Goal: Find specific page/section: Find specific page/section

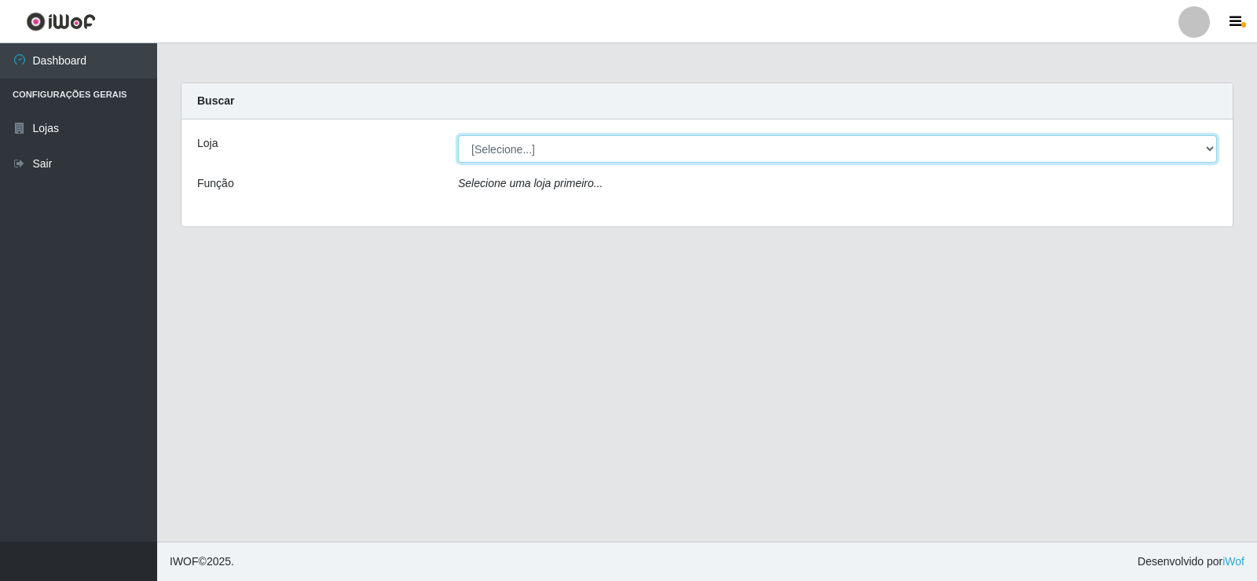
click at [528, 154] on select "[Selecione...] SuperFácil Atacado - [GEOGRAPHIC_DATA]" at bounding box center [837, 148] width 759 height 27
select select "504"
click at [458, 135] on select "[Selecione...] SuperFácil Atacado - [GEOGRAPHIC_DATA]" at bounding box center [837, 148] width 759 height 27
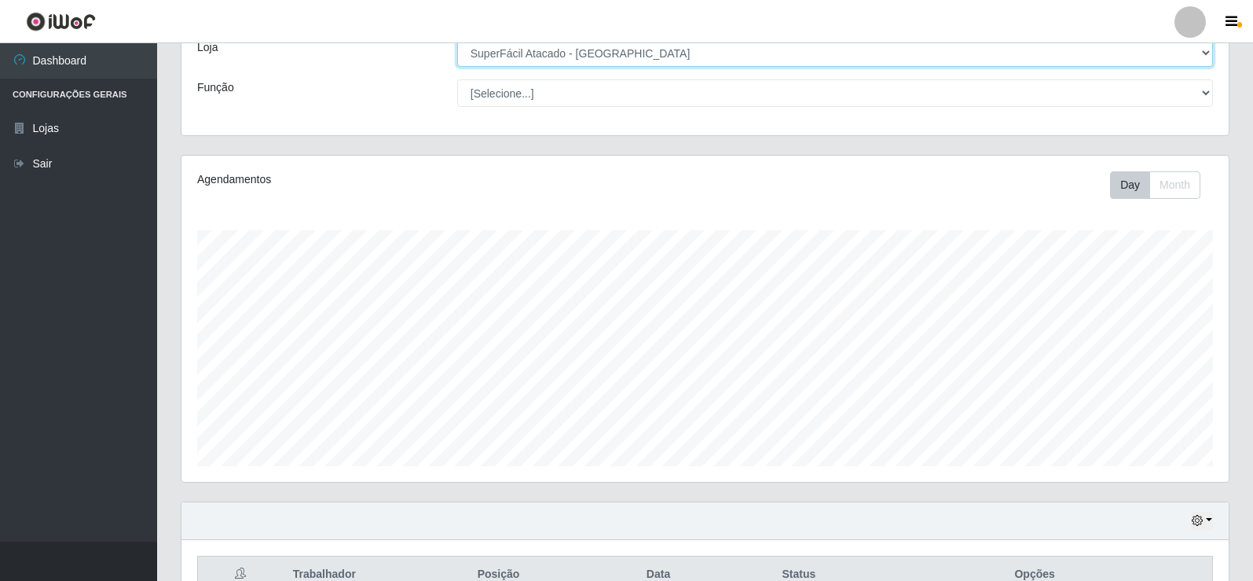
scroll to position [87, 0]
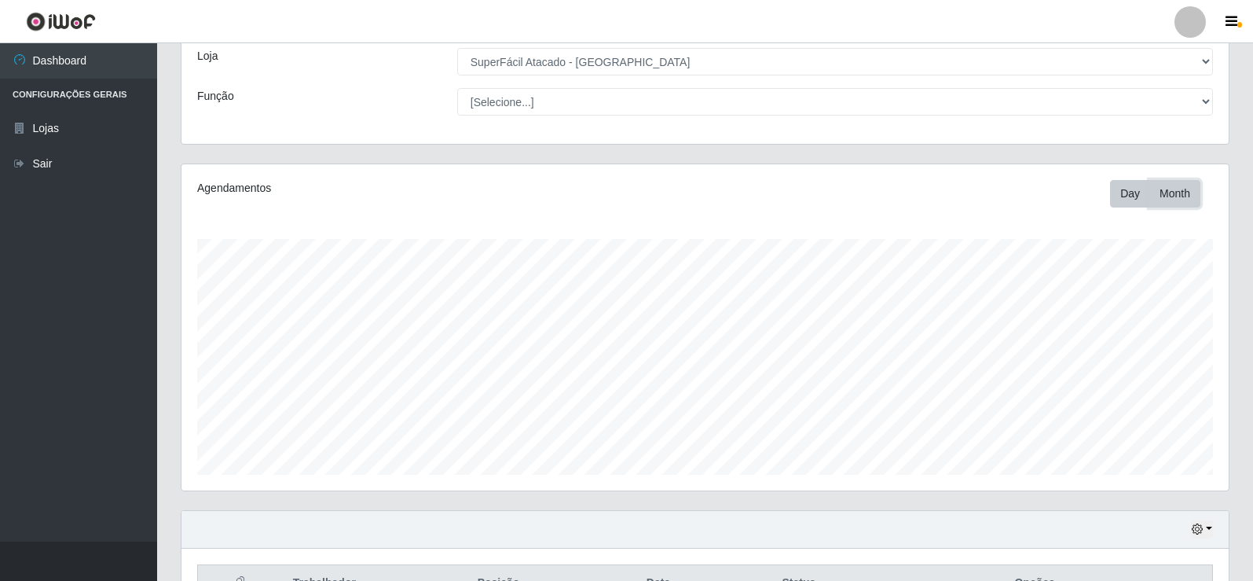
click at [1185, 192] on button "Month" at bounding box center [1174, 193] width 51 height 27
click at [1128, 192] on button "Day" at bounding box center [1130, 193] width 40 height 27
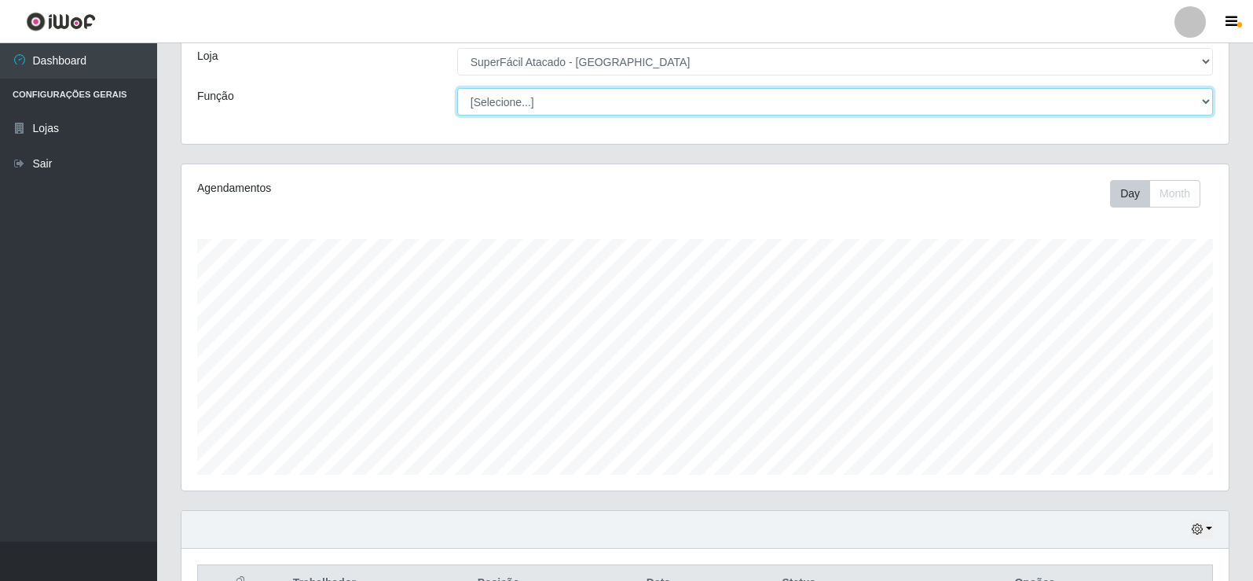
click at [510, 104] on select "[Selecione...] Embalador Embalador + Embalador ++ Operador de Caixa Operador de…" at bounding box center [835, 101] width 756 height 27
click at [536, 101] on select "[Selecione...] Embalador Embalador + Embalador ++ Operador de Caixa Operador de…" at bounding box center [835, 101] width 756 height 27
select select "22"
click at [545, 97] on select "[Selecione...] Embalador Embalador + Embalador ++ Operador de Caixa Operador de…" at bounding box center [835, 101] width 756 height 27
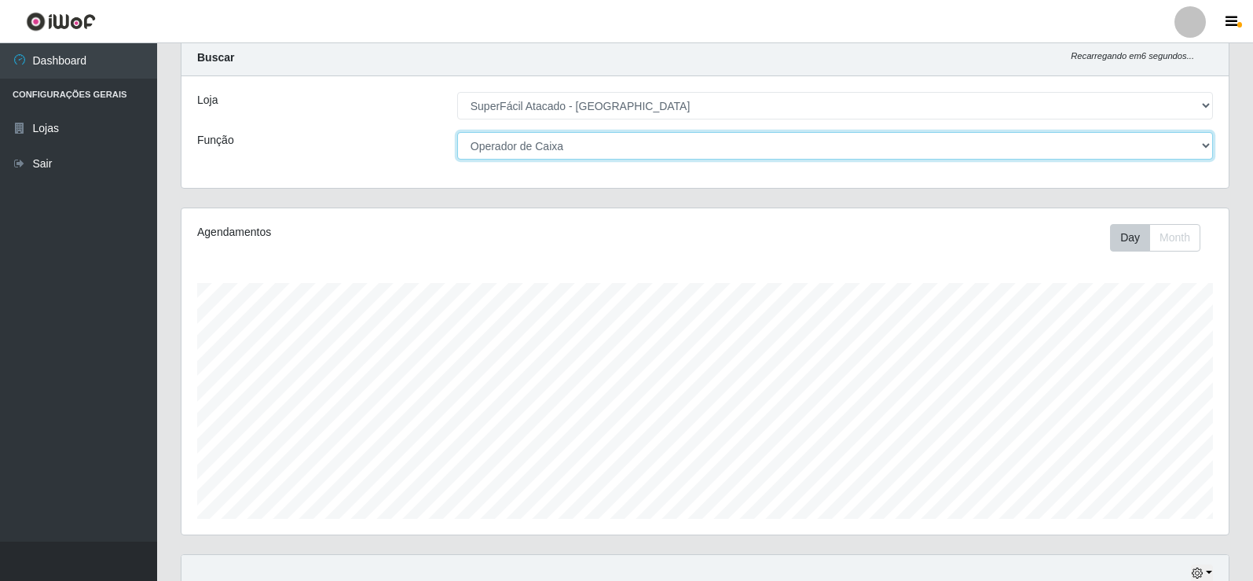
scroll to position [0, 0]
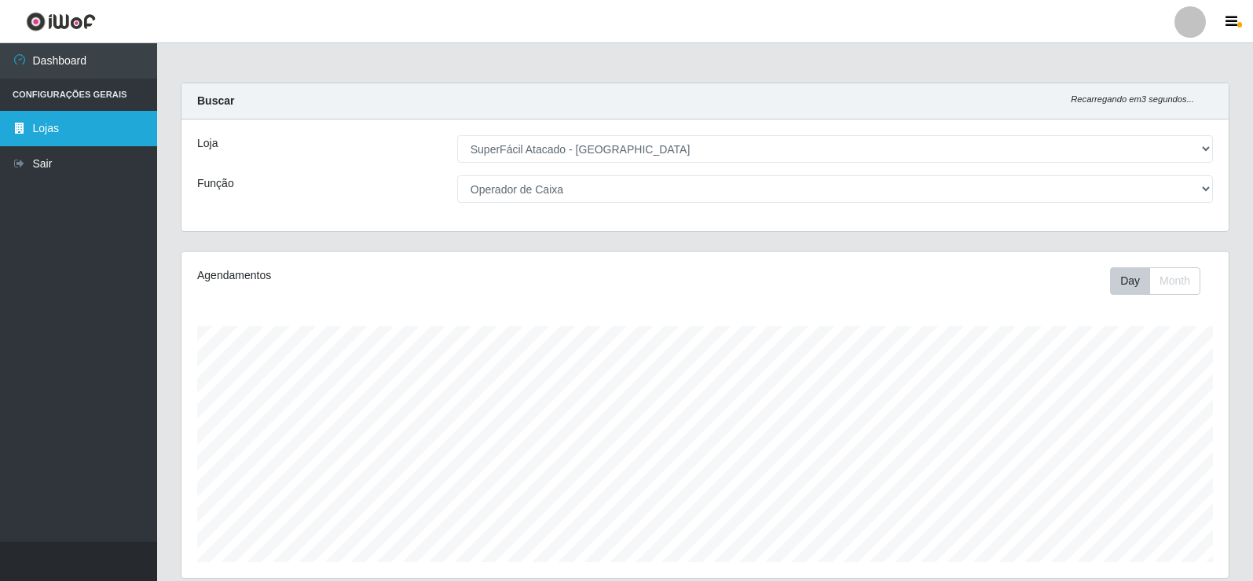
click at [56, 134] on link "Lojas" at bounding box center [78, 128] width 157 height 35
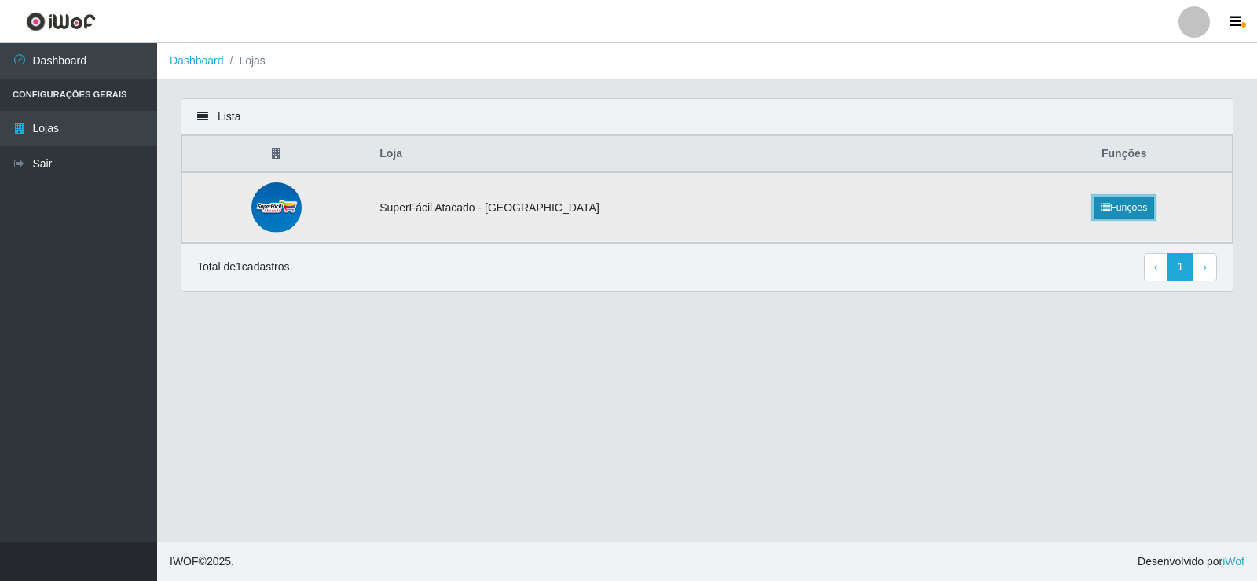
click at [1116, 212] on link "Funções" at bounding box center [1124, 207] width 60 height 22
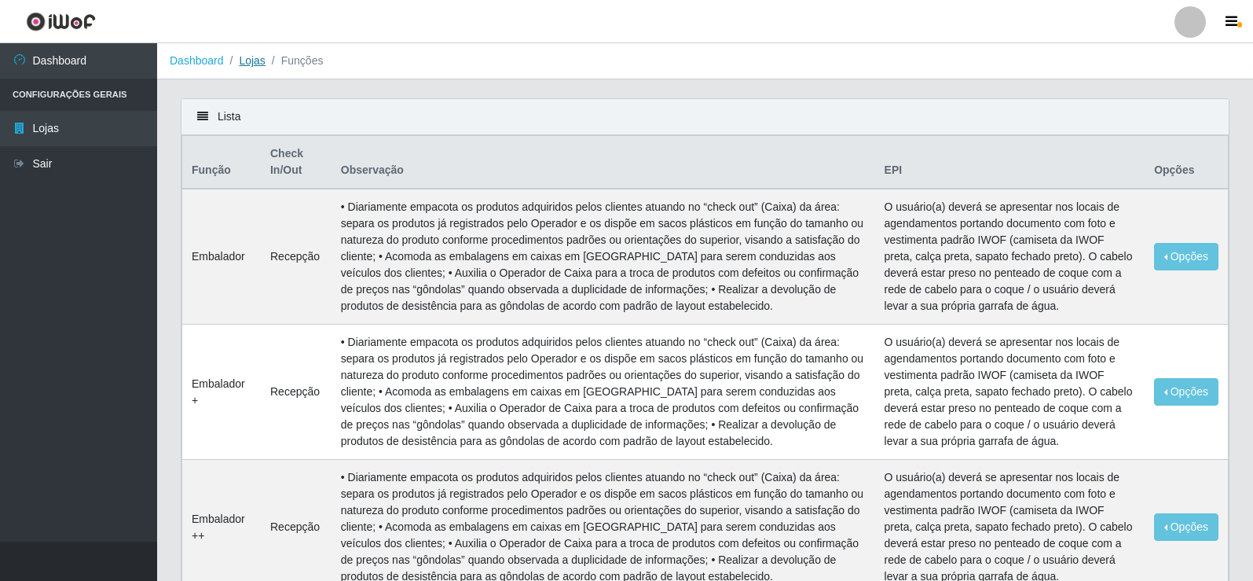
click at [262, 60] on link "Lojas" at bounding box center [252, 60] width 26 height 13
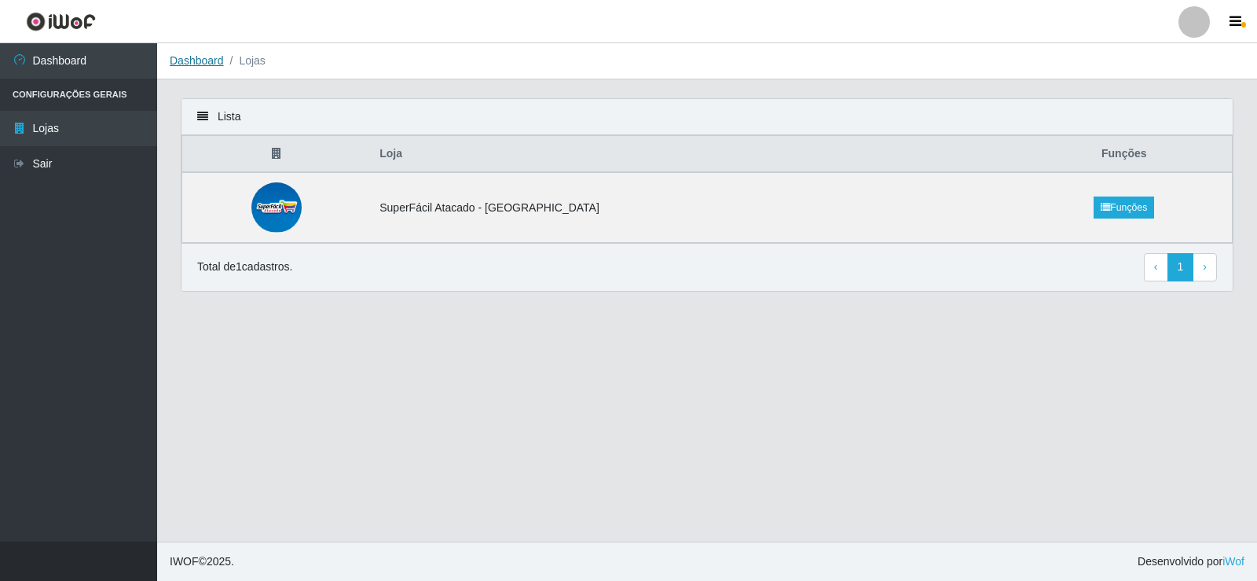
click at [196, 62] on link "Dashboard" at bounding box center [197, 60] width 54 height 13
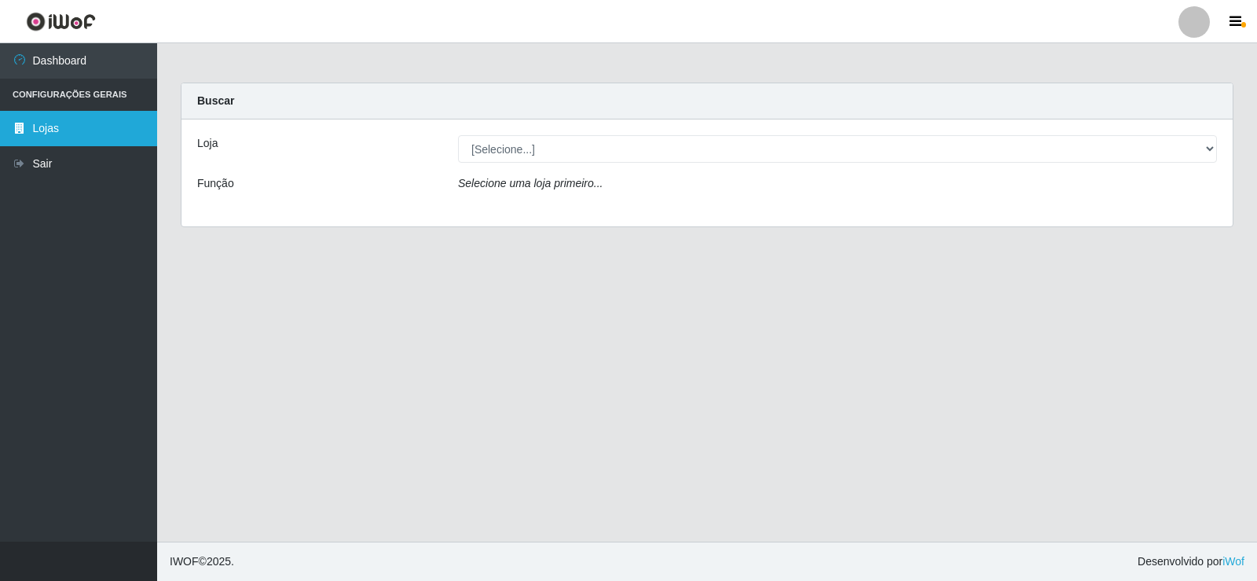
click at [99, 136] on link "Lojas" at bounding box center [78, 128] width 157 height 35
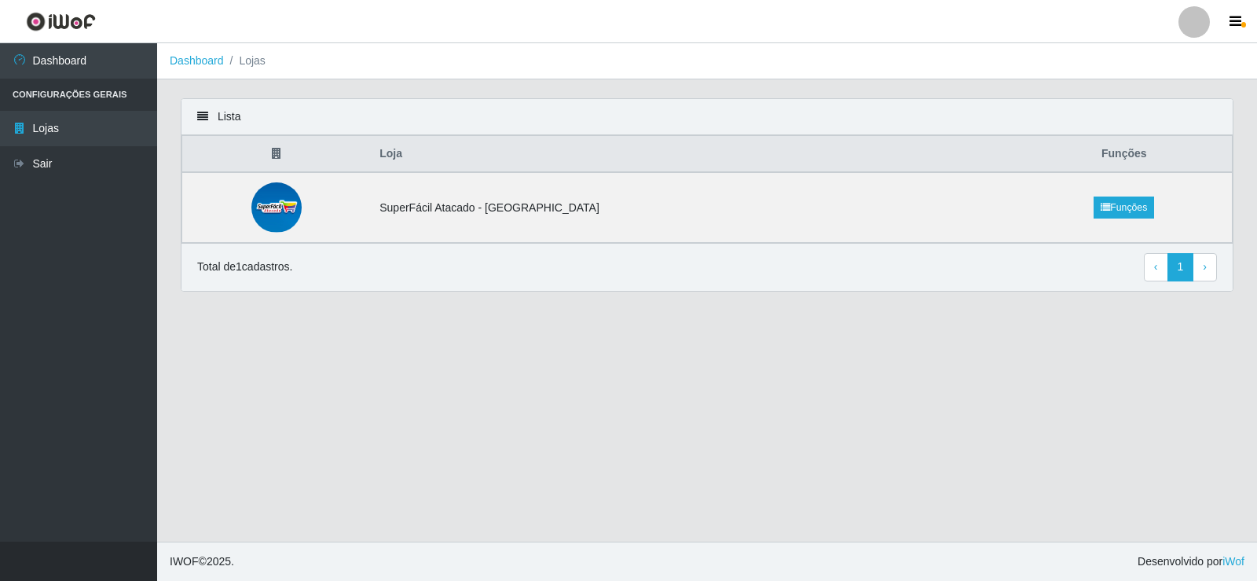
click at [255, 64] on li "Lojas" at bounding box center [245, 61] width 42 height 16
click at [1097, 196] on link "Funções" at bounding box center [1124, 207] width 60 height 22
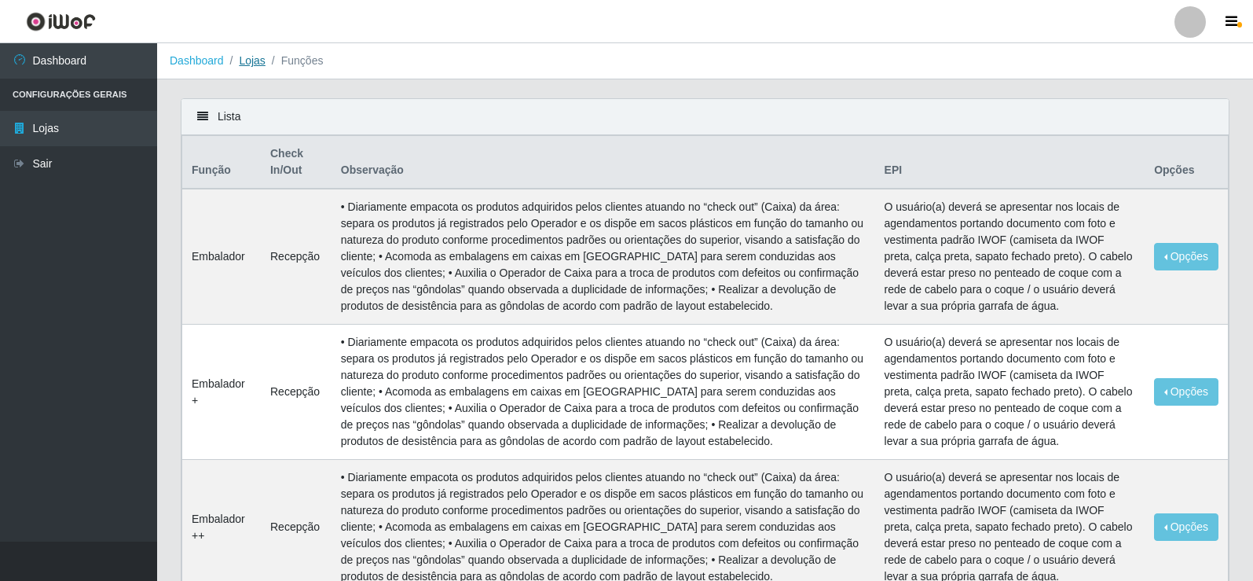
click at [248, 65] on link "Lojas" at bounding box center [252, 60] width 26 height 13
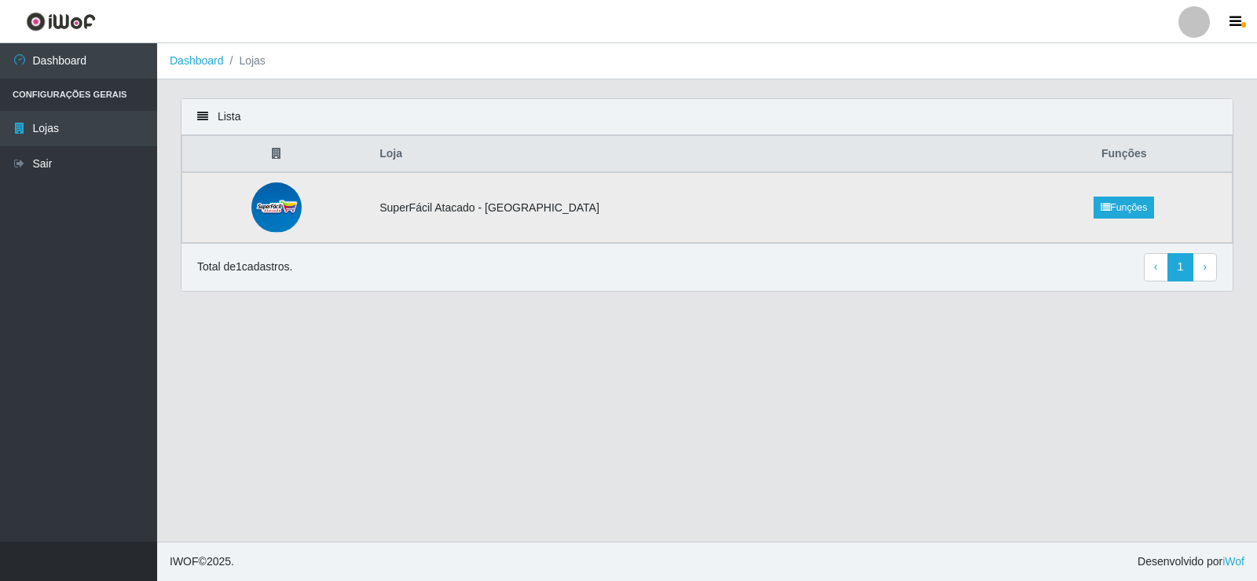
click at [435, 207] on td "SuperFácil Atacado - [GEOGRAPHIC_DATA]" at bounding box center [693, 207] width 646 height 71
click at [277, 224] on img at bounding box center [276, 207] width 50 height 50
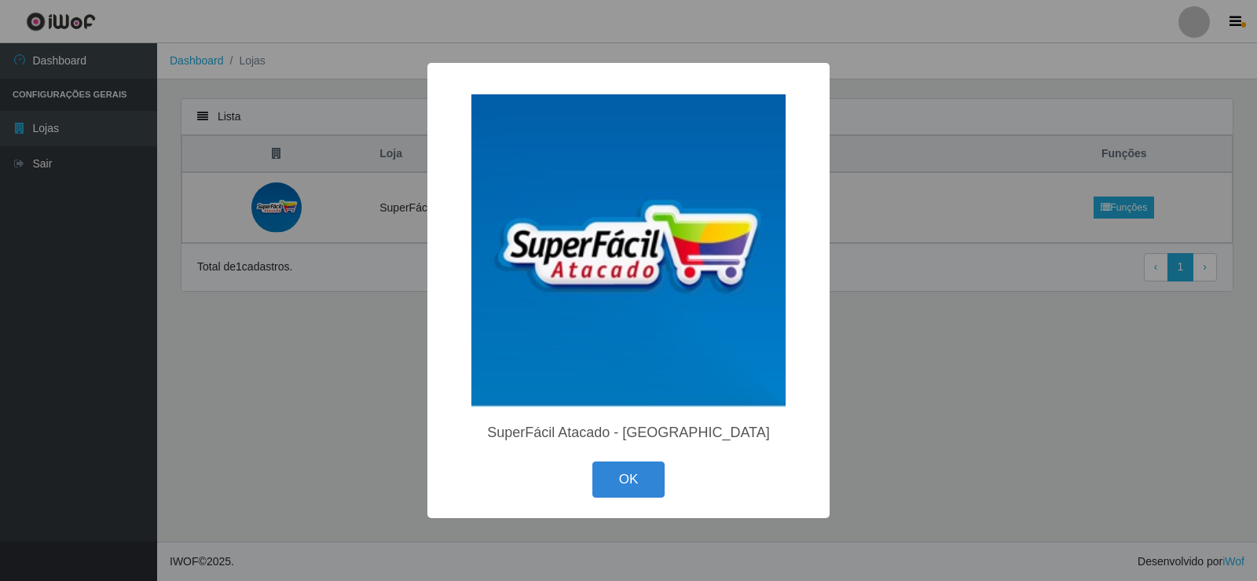
click at [878, 418] on div "× SuperFácil Atacado - Nova Betânia OK Cancel" at bounding box center [628, 290] width 1257 height 581
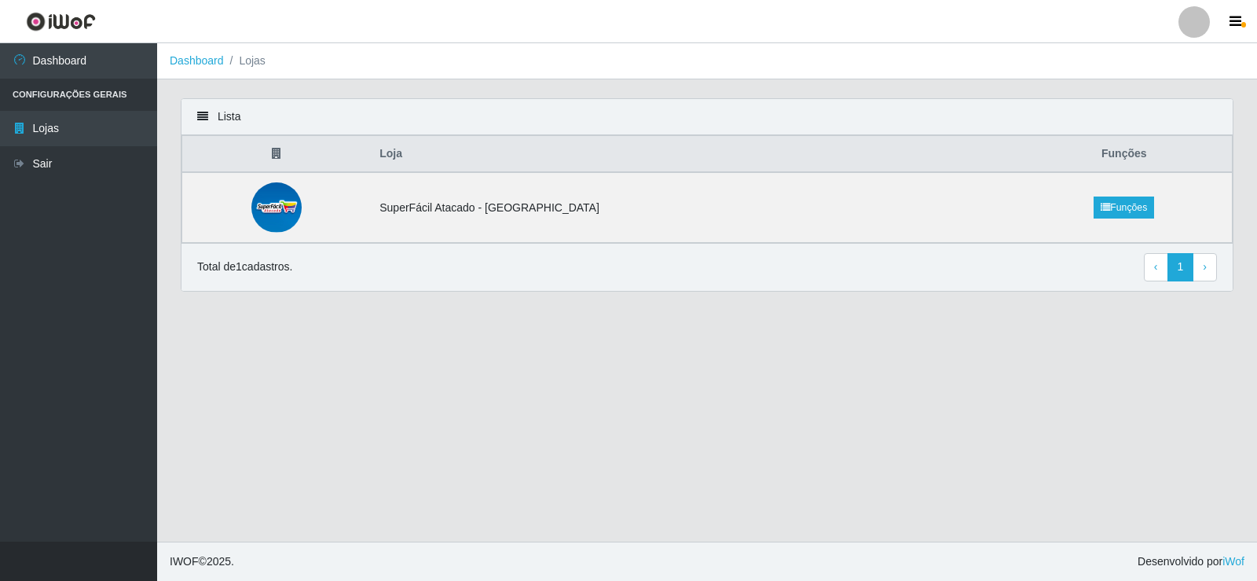
click at [201, 119] on icon at bounding box center [202, 116] width 11 height 11
click at [296, 158] on th at bounding box center [276, 154] width 189 height 37
click at [281, 158] on icon at bounding box center [276, 153] width 9 height 11
click at [269, 207] on img at bounding box center [276, 207] width 50 height 50
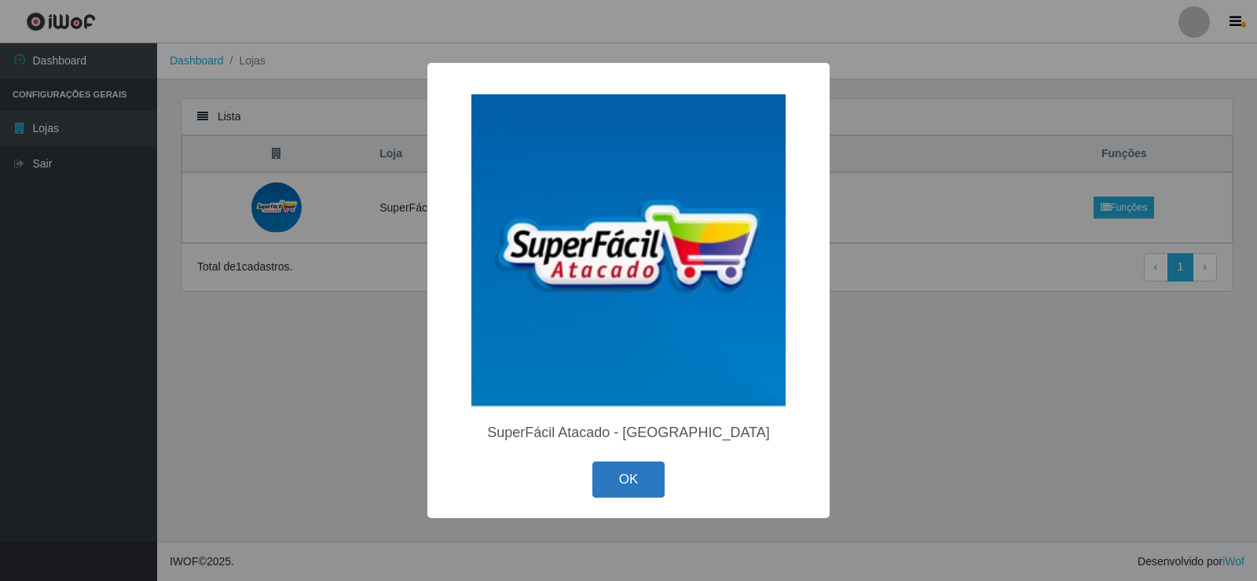
click at [615, 468] on button "OK" at bounding box center [628, 479] width 73 height 37
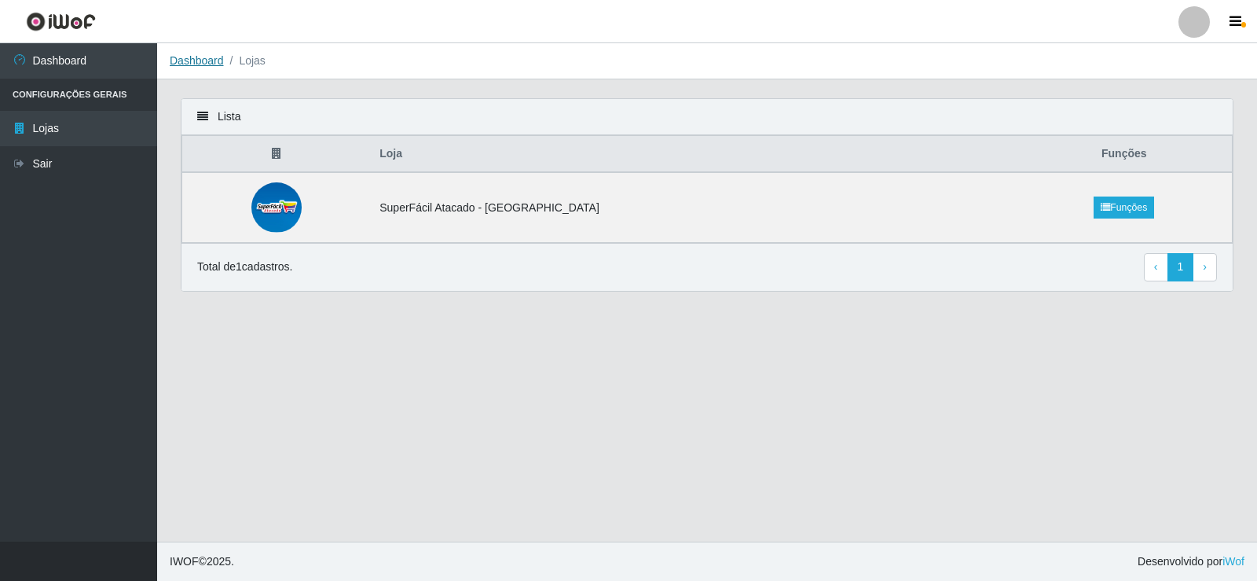
click at [197, 60] on link "Dashboard" at bounding box center [197, 60] width 54 height 13
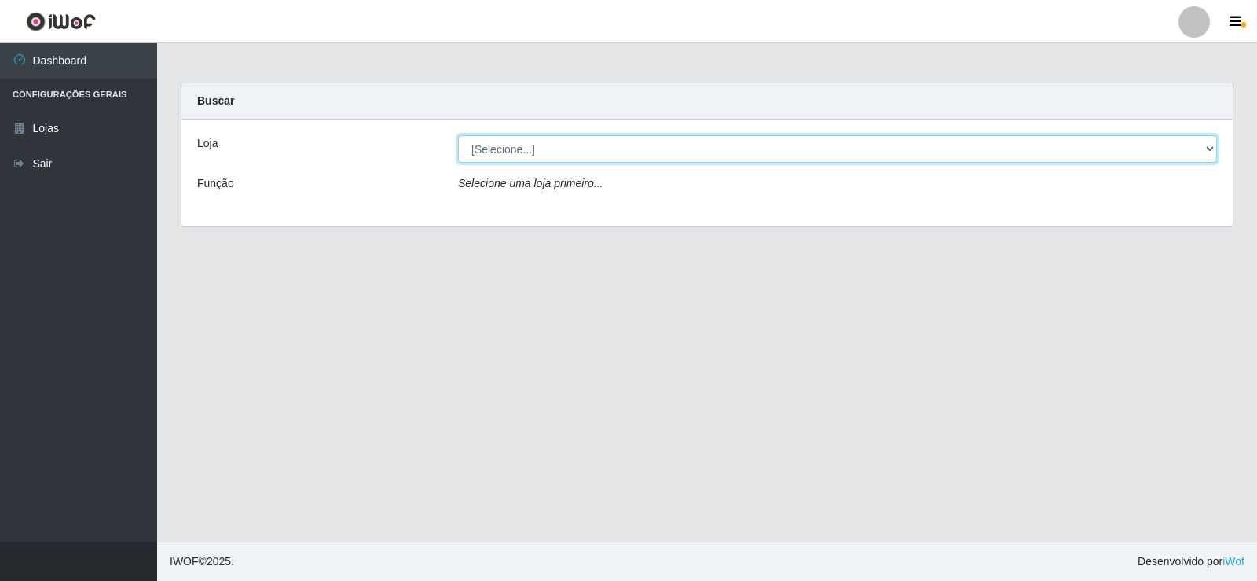
click at [607, 149] on select "[Selecione...] SuperFácil Atacado - [GEOGRAPHIC_DATA]" at bounding box center [837, 148] width 759 height 27
select select "504"
click at [458, 135] on select "[Selecione...] SuperFácil Atacado - [GEOGRAPHIC_DATA]" at bounding box center [837, 148] width 759 height 27
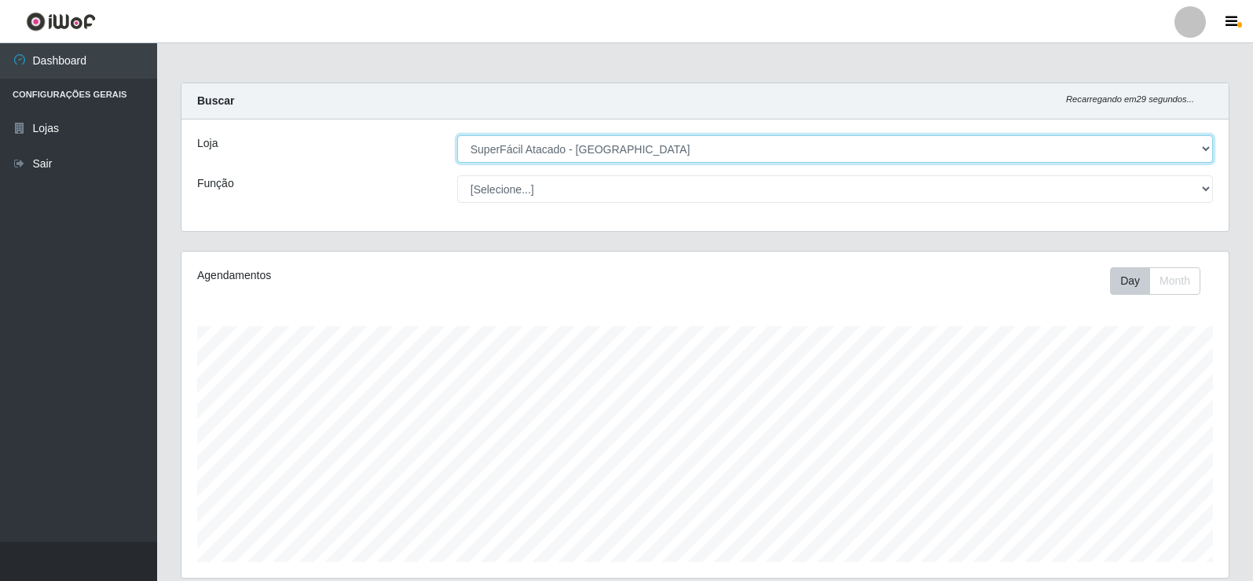
scroll to position [326, 1047]
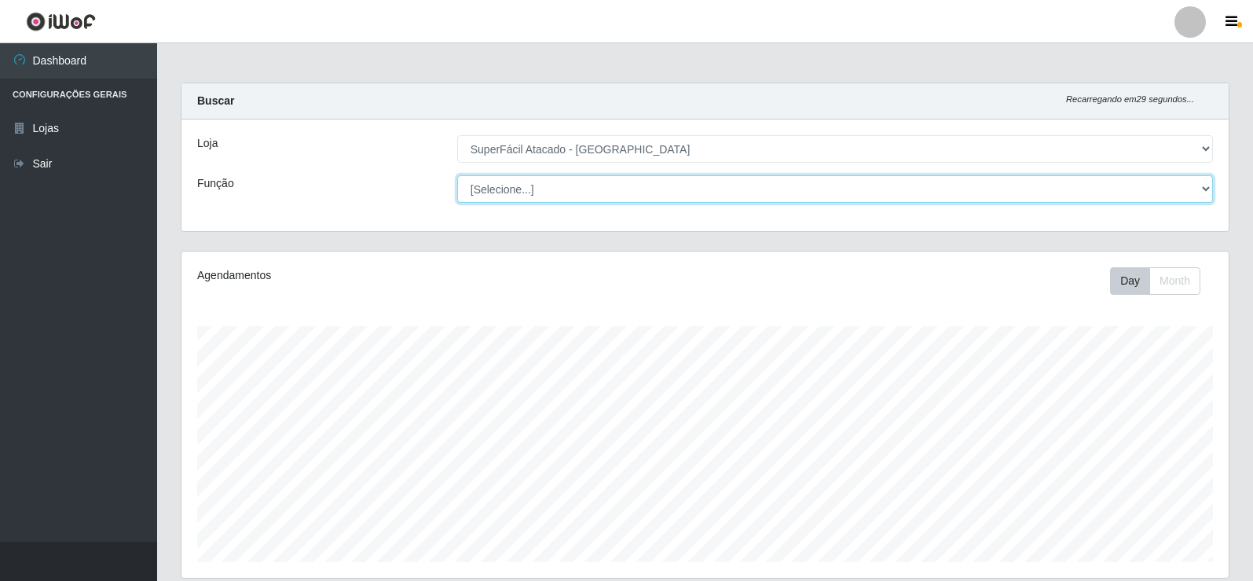
click at [591, 183] on select "[Selecione...] Embalador Embalador + Embalador ++ Operador de Caixa Operador de…" at bounding box center [835, 188] width 756 height 27
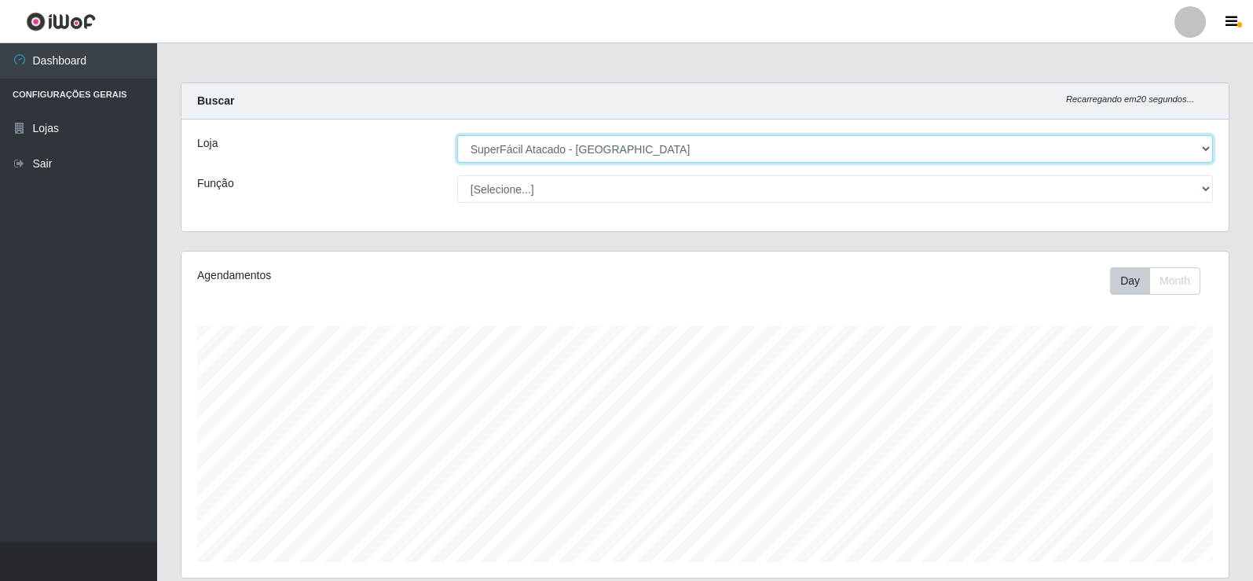
click at [501, 145] on select "[Selecione...] SuperFácil Atacado - [GEOGRAPHIC_DATA]" at bounding box center [835, 148] width 756 height 27
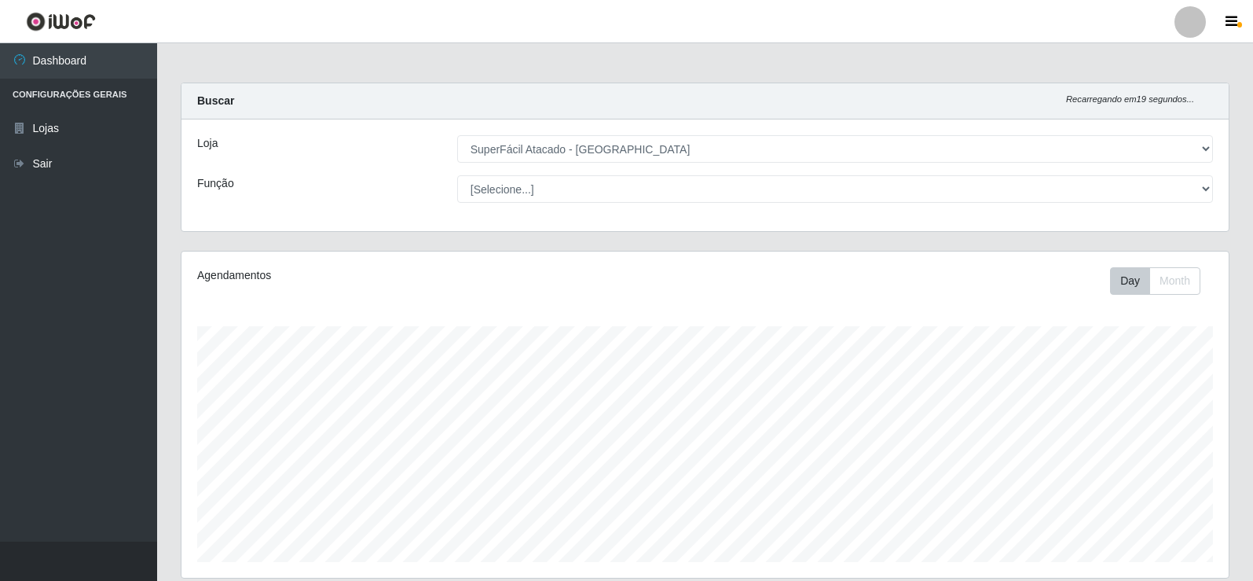
click at [391, 181] on div "Função" at bounding box center [315, 188] width 260 height 27
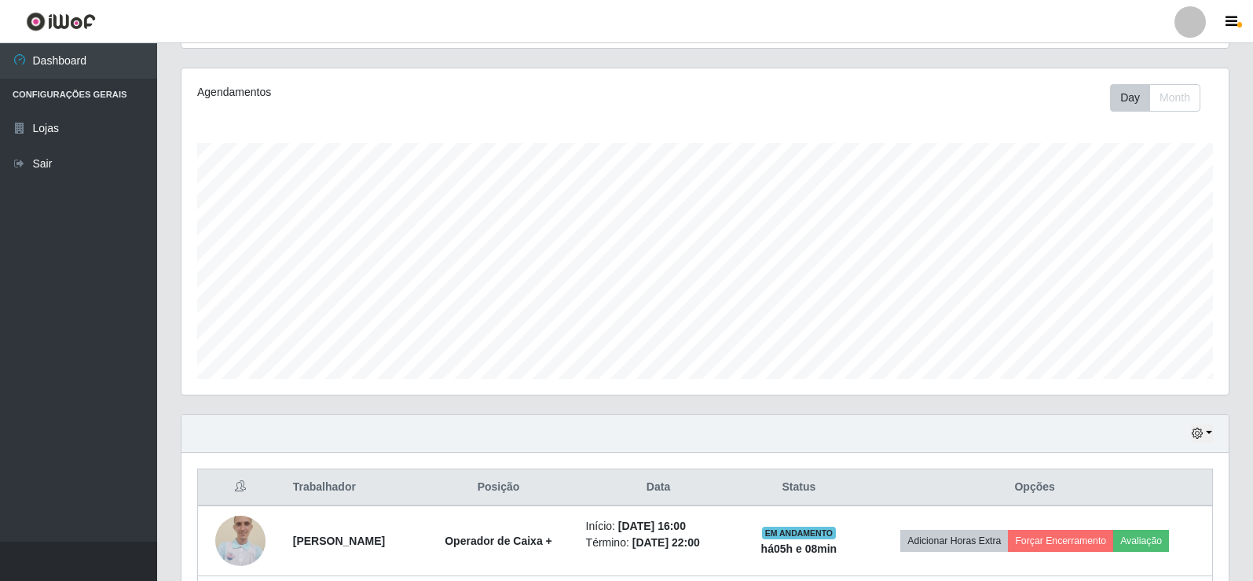
scroll to position [323, 0]
